Goal: Book appointment/travel/reservation

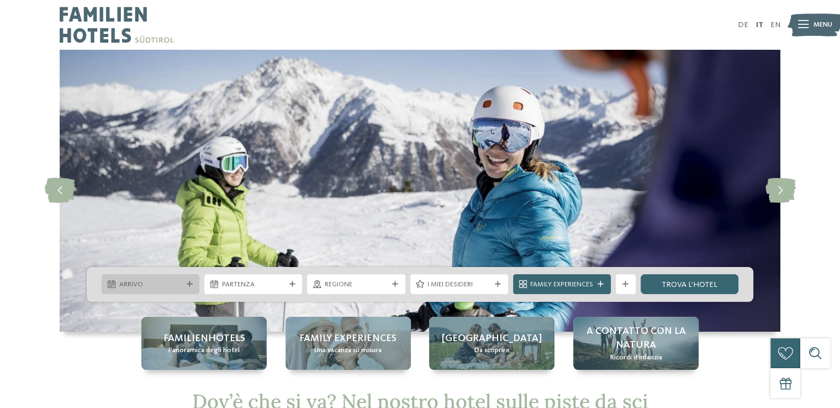
click at [190, 283] on icon at bounding box center [190, 284] width 6 height 6
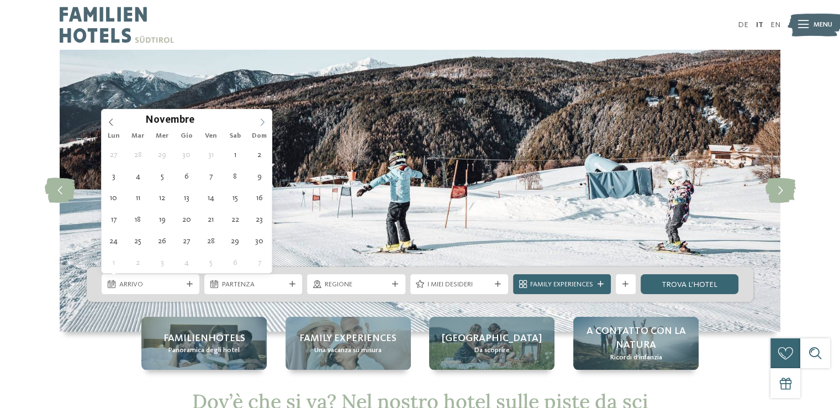
click at [259, 119] on icon at bounding box center [263, 122] width 8 height 8
type div "[DATE]"
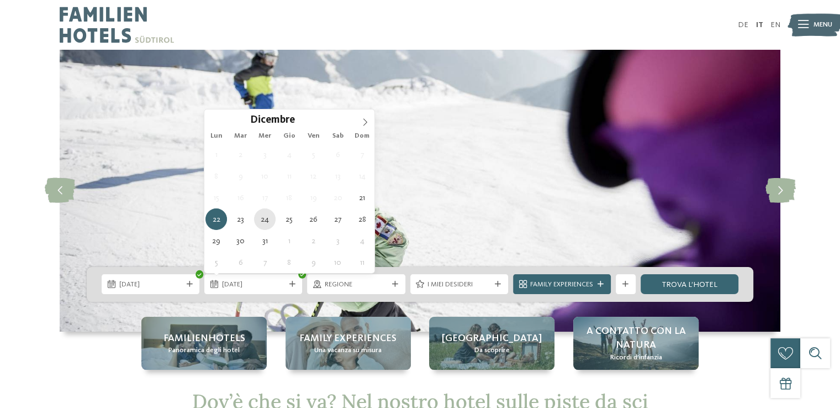
type div "[DATE]"
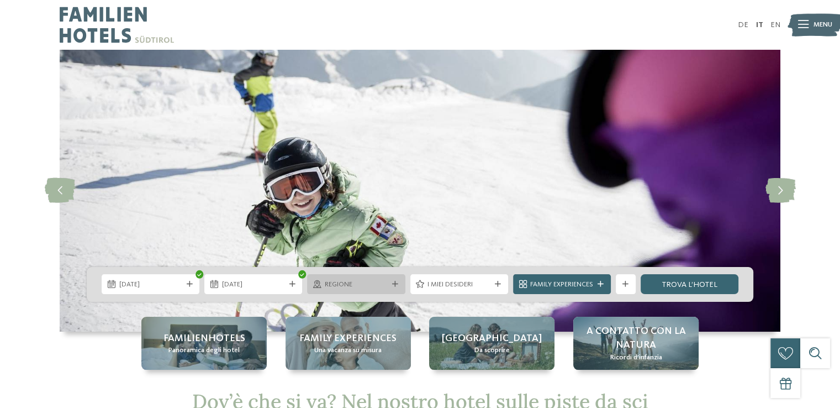
click at [351, 281] on span "Regione" at bounding box center [356, 285] width 63 height 10
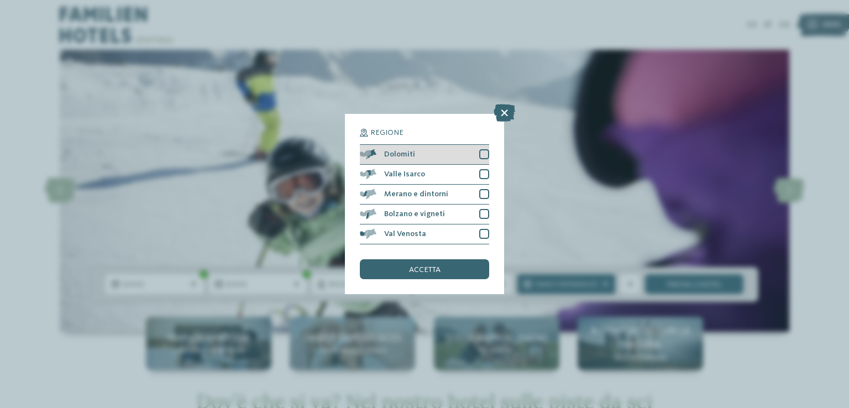
click at [483, 155] on div at bounding box center [484, 154] width 10 height 10
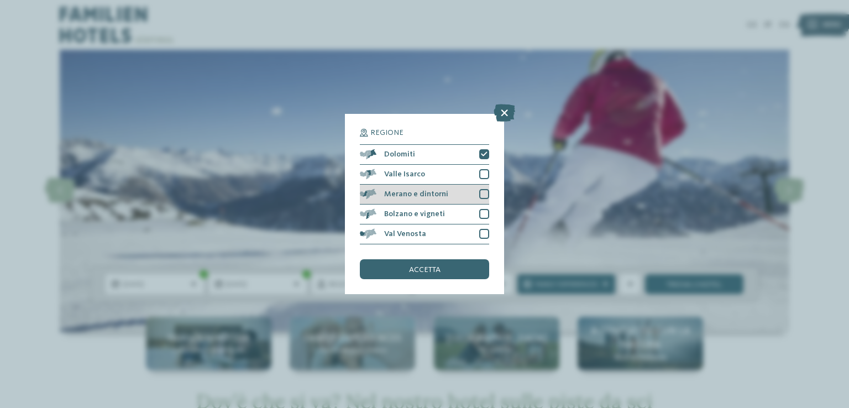
click at [482, 193] on div at bounding box center [484, 194] width 10 height 10
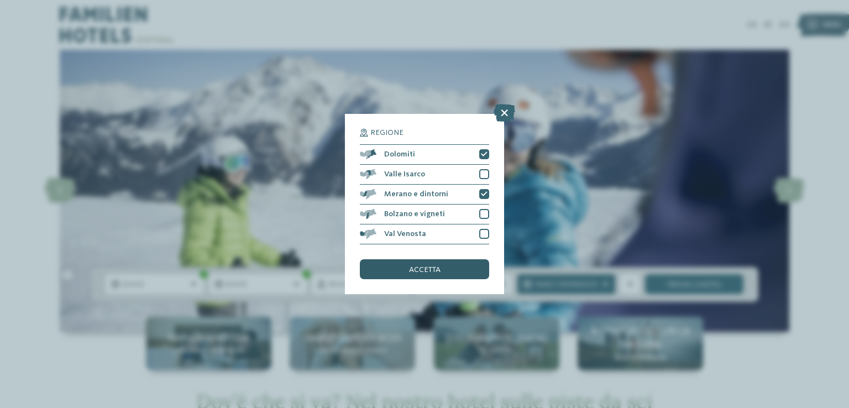
click at [416, 268] on span "accetta" at bounding box center [424, 270] width 31 height 8
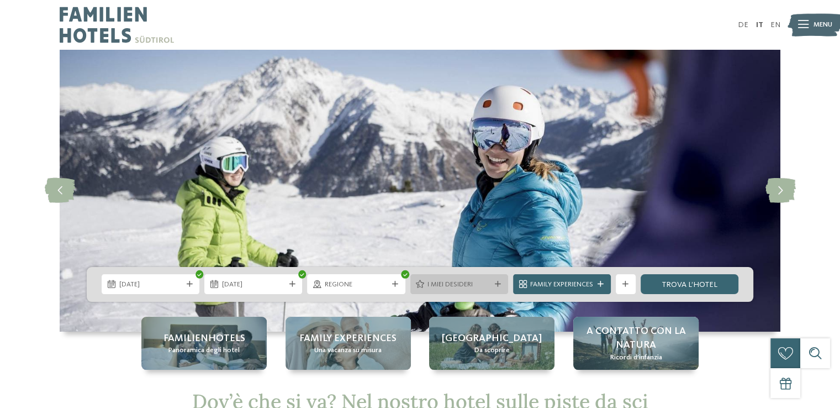
click at [459, 285] on span "I miei desideri" at bounding box center [459, 285] width 63 height 10
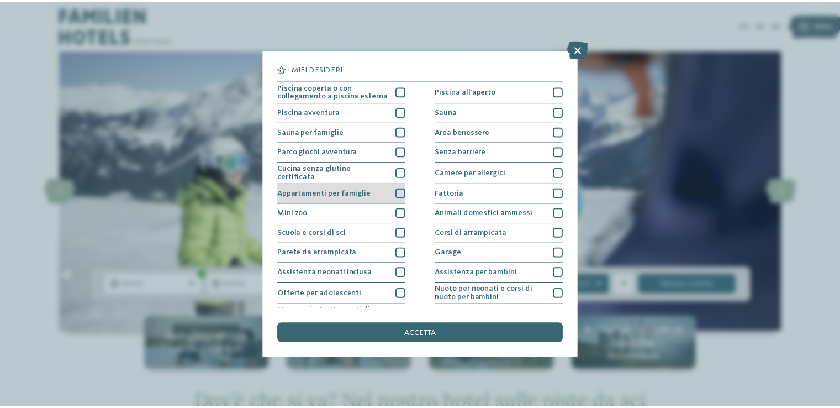
scroll to position [55, 0]
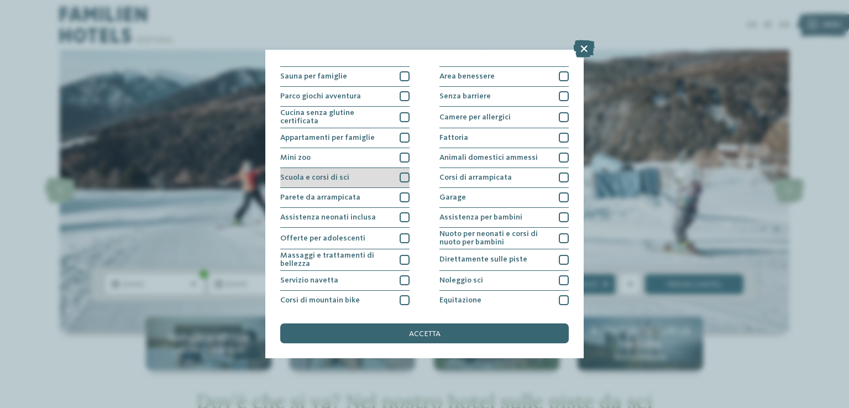
click at [406, 172] on div at bounding box center [404, 177] width 10 height 10
click at [427, 336] on span "accetta" at bounding box center [424, 334] width 31 height 8
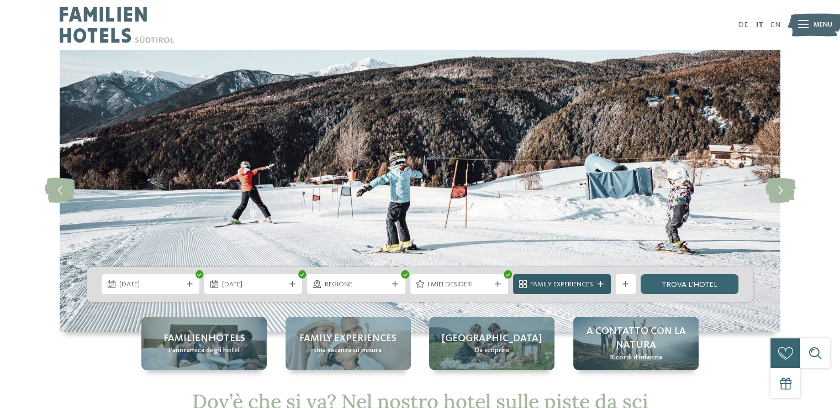
click at [571, 280] on span "Family Experiences" at bounding box center [561, 285] width 63 height 10
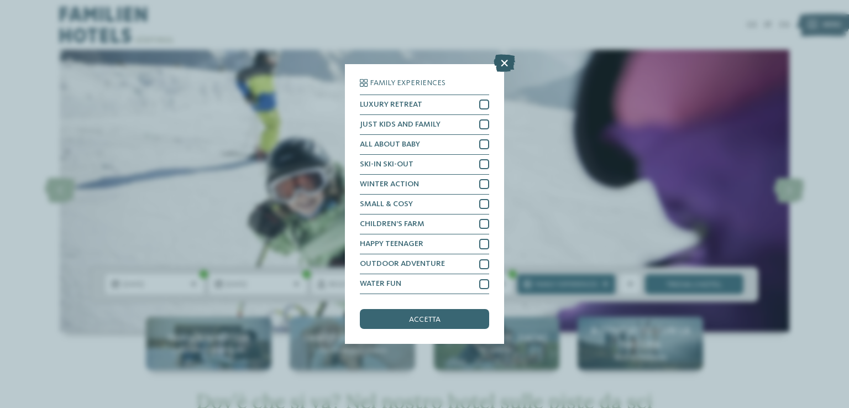
click at [504, 66] on icon at bounding box center [504, 63] width 22 height 18
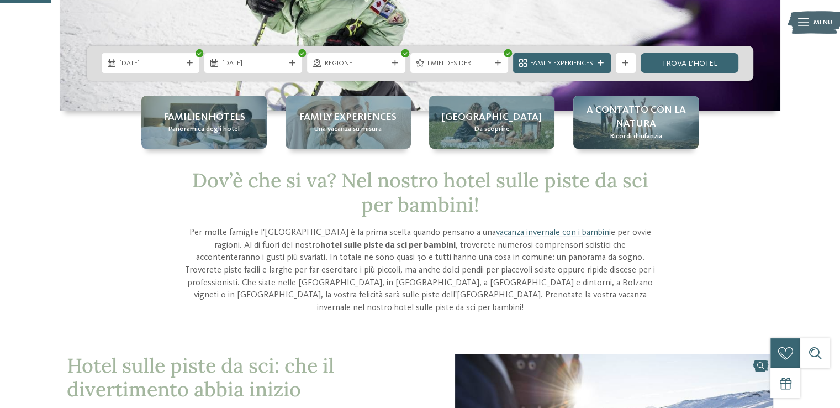
scroll to position [0, 0]
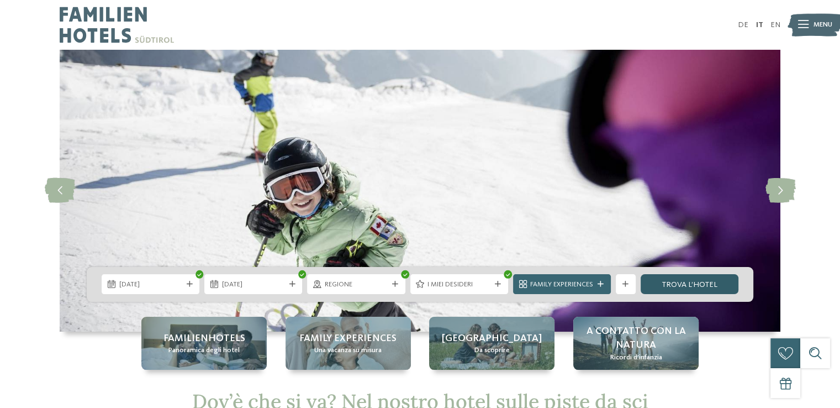
click at [697, 290] on link "trova l’hotel" at bounding box center [690, 284] width 98 height 20
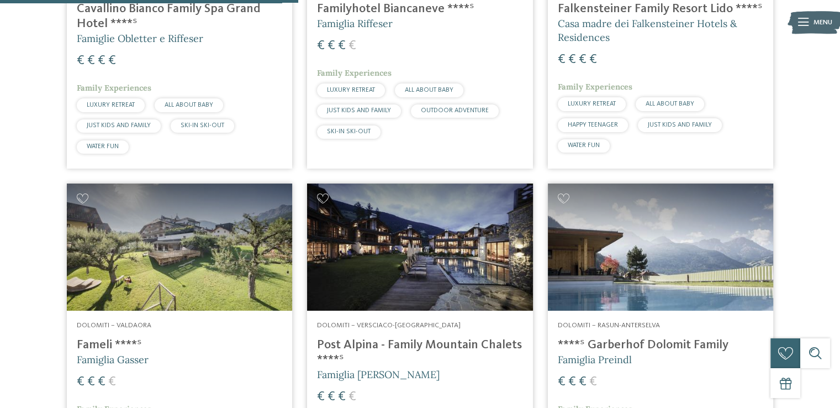
scroll to position [596, 0]
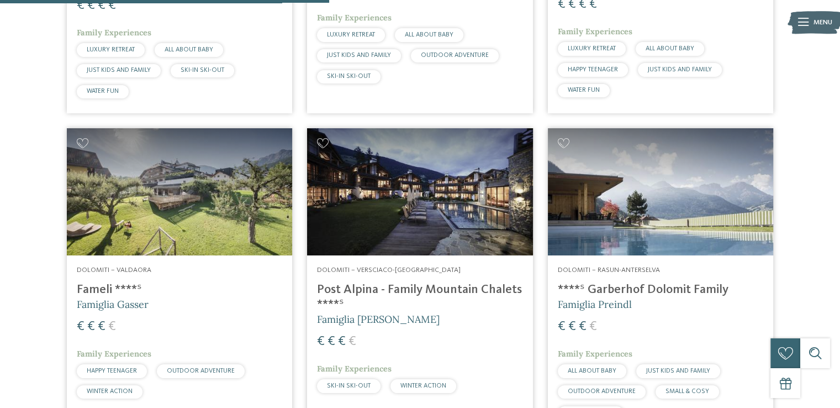
click at [401, 288] on h4 "Post Alpina - Family Mountain Chalets ****ˢ" at bounding box center [420, 297] width 206 height 30
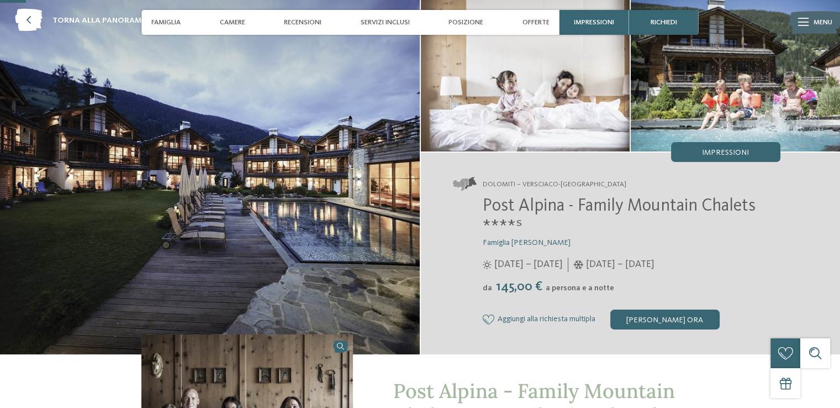
scroll to position [111, 0]
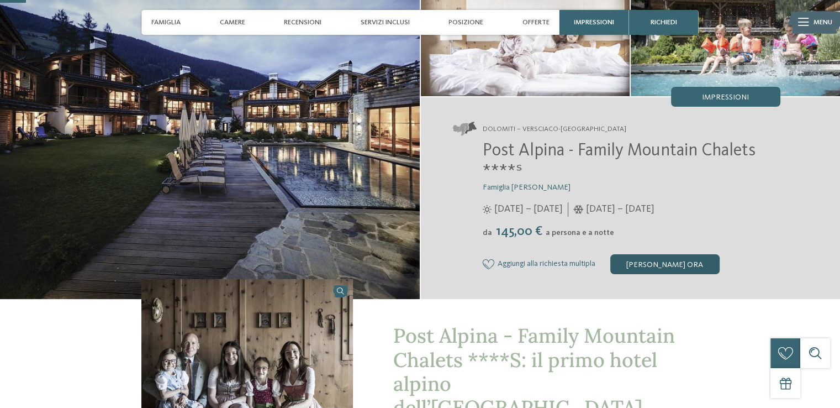
click at [662, 268] on div "[PERSON_NAME] ora" at bounding box center [665, 264] width 109 height 20
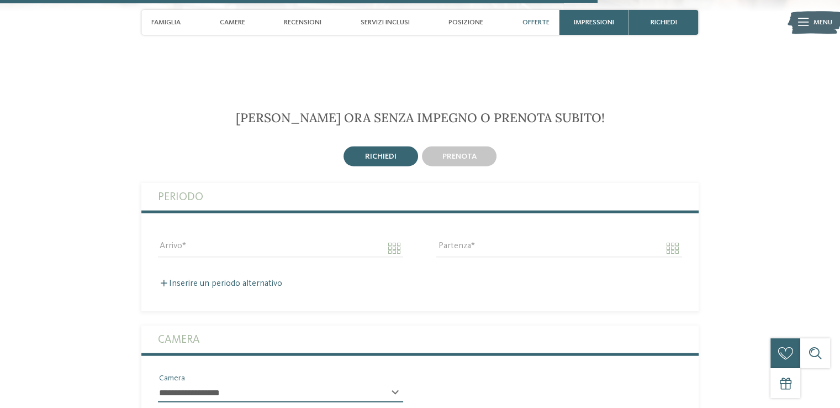
scroll to position [2559, 0]
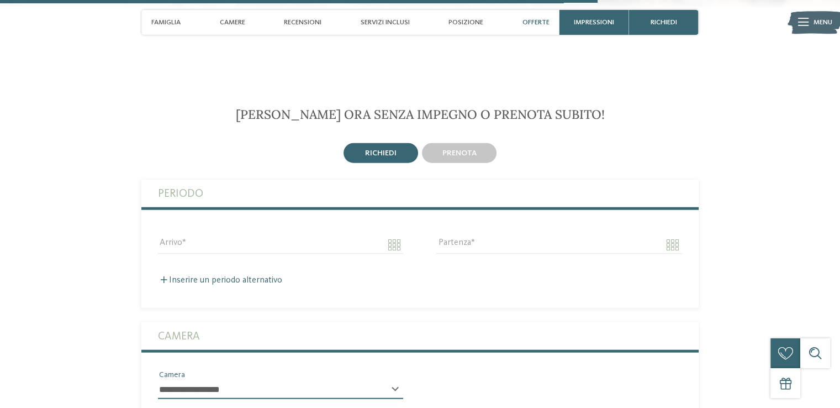
click at [525, 23] on span "Offerte" at bounding box center [536, 22] width 27 height 8
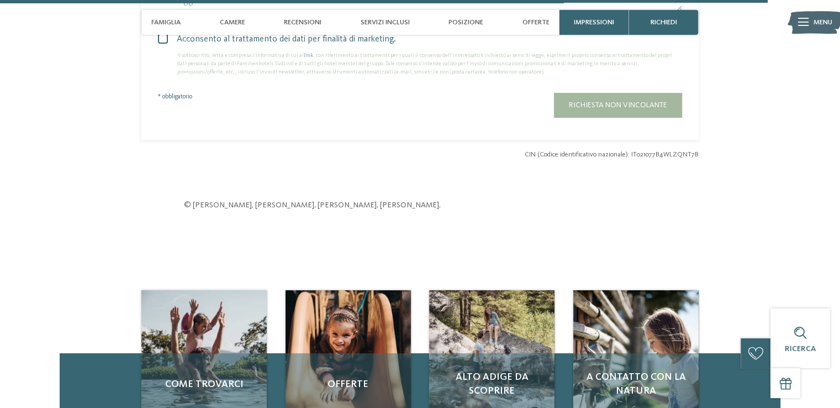
scroll to position [3398, 0]
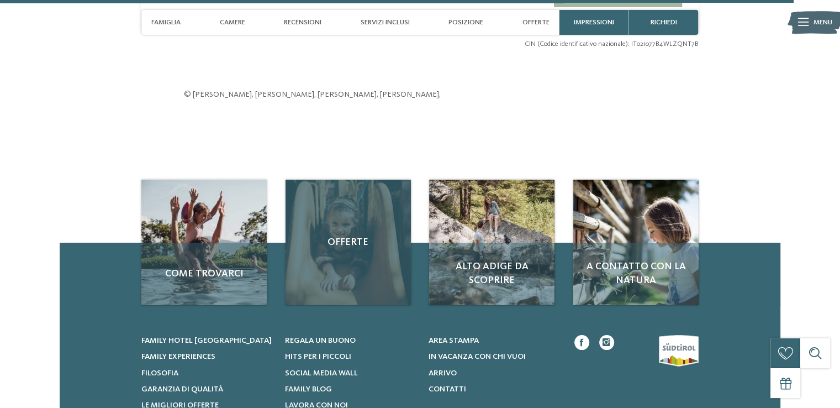
click at [346, 229] on div "Offerte" at bounding box center [348, 242] width 125 height 125
click at [343, 235] on span "Offerte" at bounding box center [349, 242] width 106 height 14
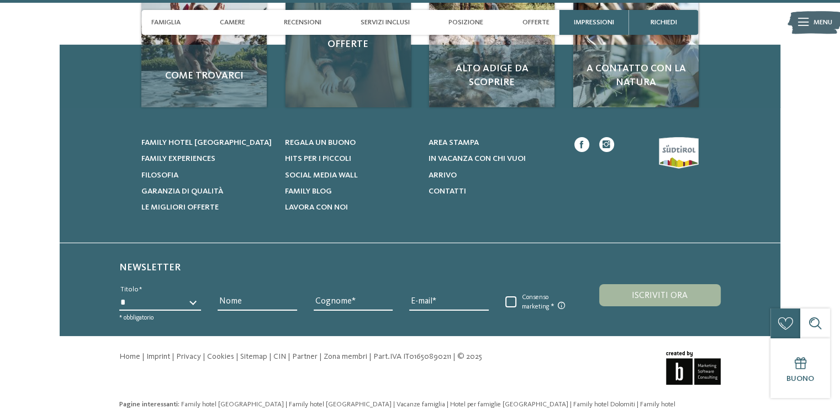
scroll to position [3154, 0]
